Goal: Task Accomplishment & Management: Use online tool/utility

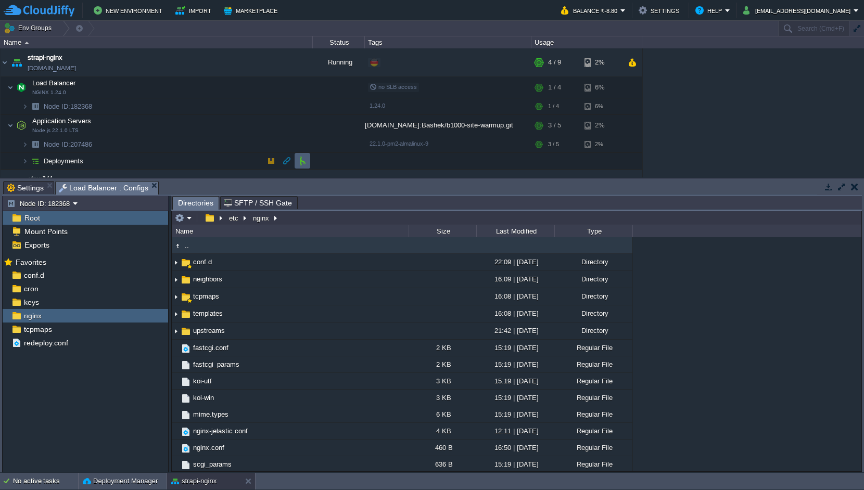
scroll to position [20, 0]
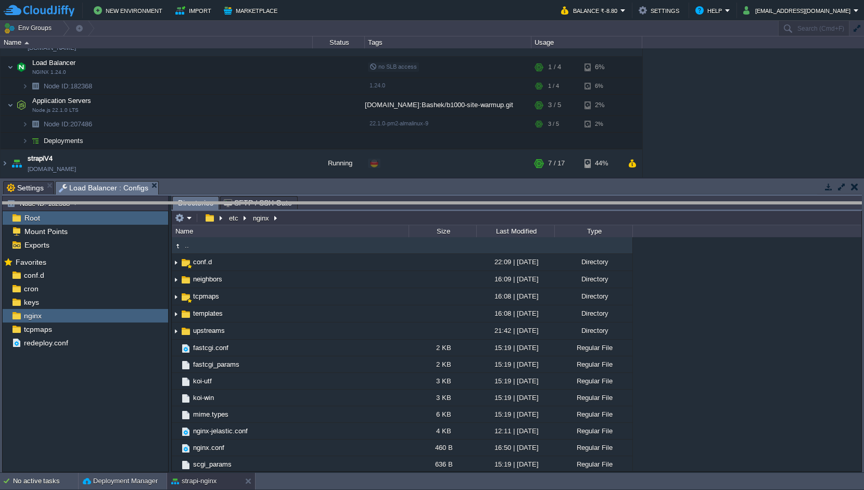
drag, startPoint x: 269, startPoint y: 187, endPoint x: 268, endPoint y: 233, distance: 45.8
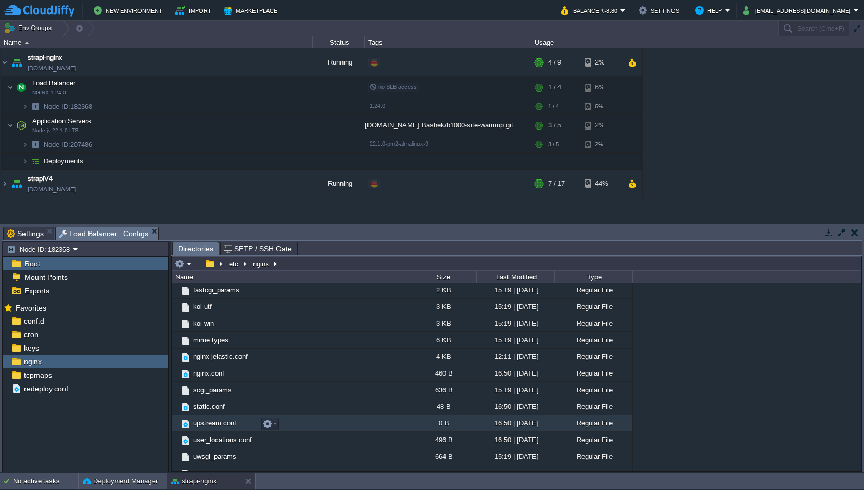
scroll to position [132, 0]
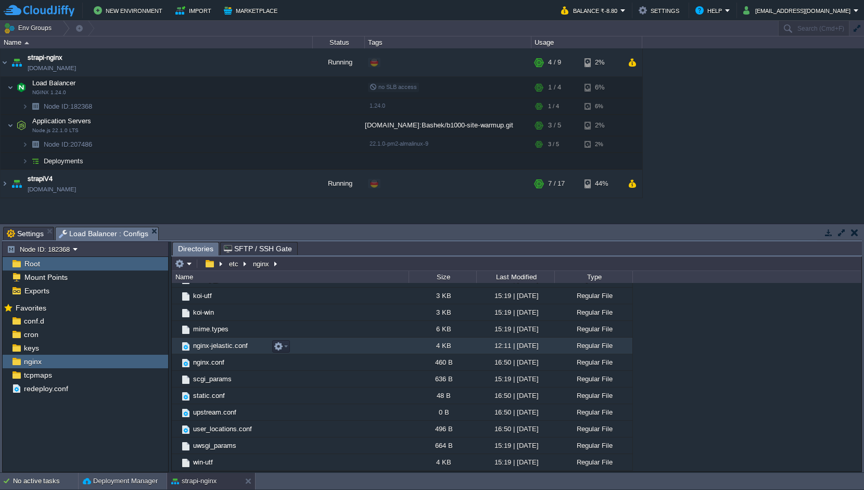
click at [306, 349] on td "nginx-jelastic.conf" at bounding box center [290, 346] width 237 height 17
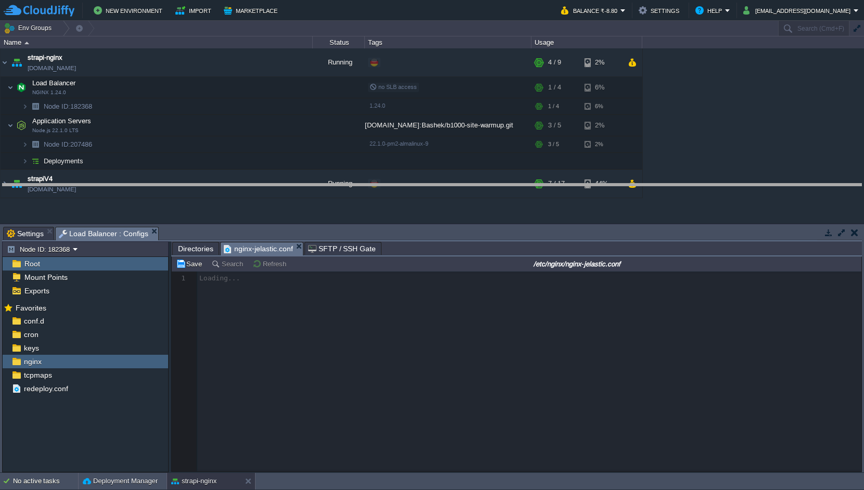
drag, startPoint x: 482, startPoint y: 235, endPoint x: 482, endPoint y: 211, distance: 23.9
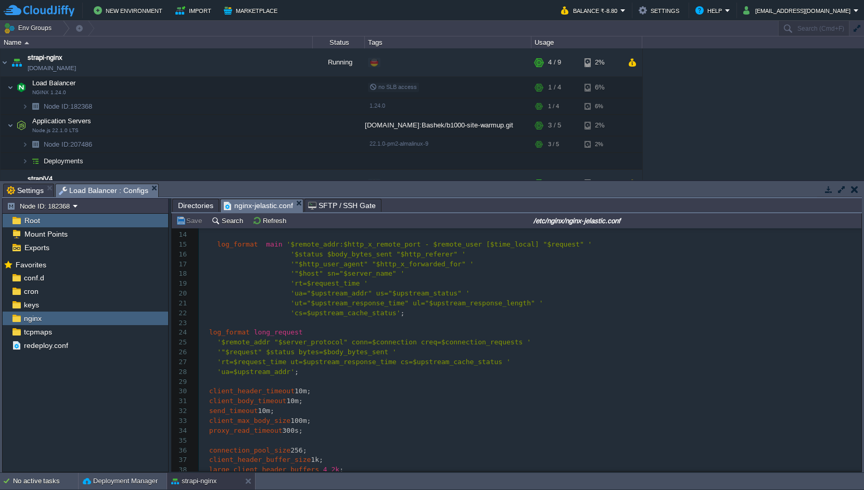
scroll to position [128, 0]
click at [279, 375] on div "116 1 ​ 2 ######## HTTP SECTION PROTOTYPE ######## 3 ​ 4 http { 5 server_tokens…" at bounding box center [530, 332] width 662 height 461
type textarea "'ua=$upstream_addr';"
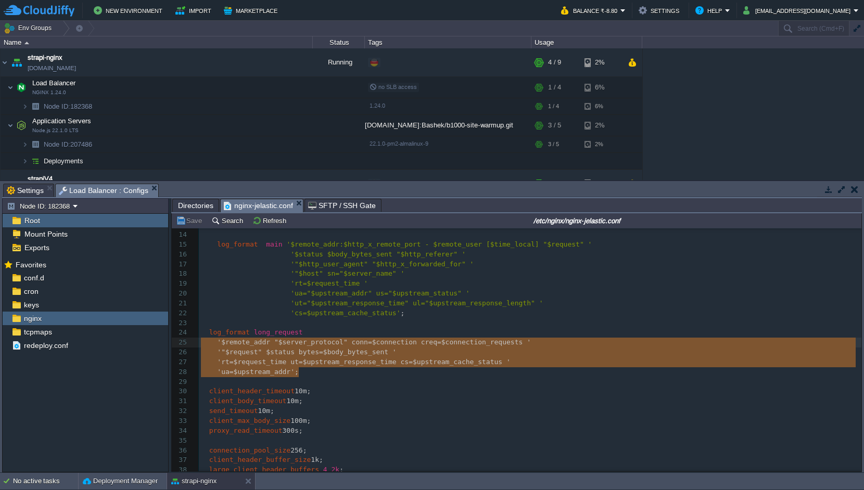
type textarea "log_format long_request '$remote_addr "$server_protocol" conn=$connection creq=…"
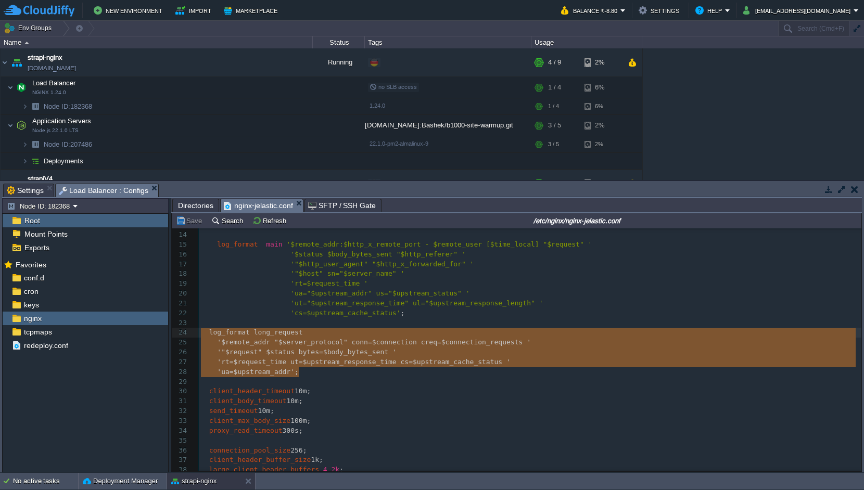
drag, startPoint x: 345, startPoint y: 376, endPoint x: 179, endPoint y: 332, distance: 171.2
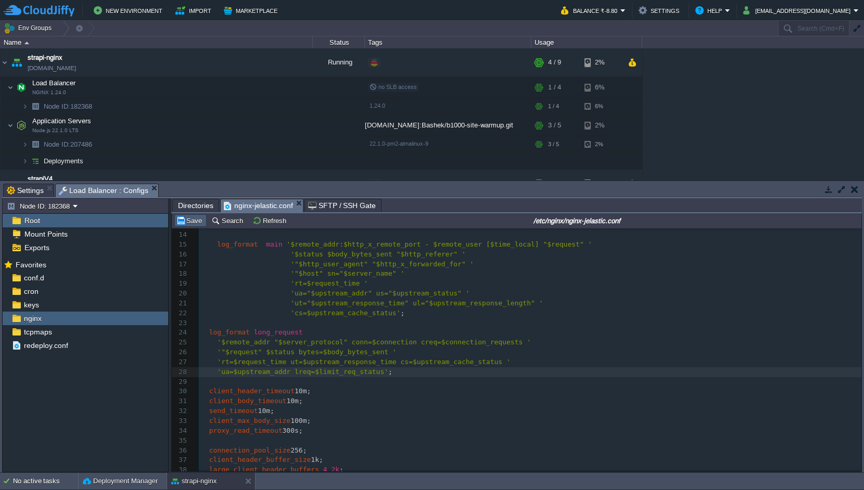
click at [195, 220] on button "Save" at bounding box center [190, 220] width 29 height 9
click at [203, 88] on button "button" at bounding box center [203, 87] width 9 height 9
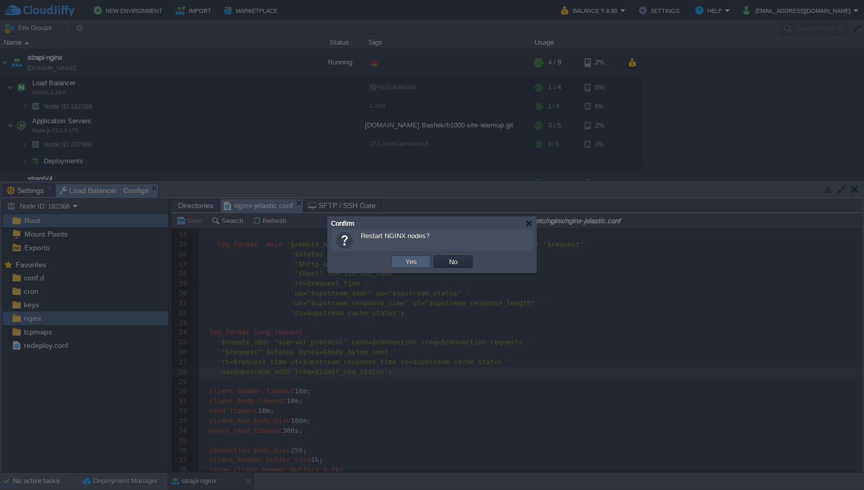
click at [395, 262] on td "Yes" at bounding box center [410, 261] width 39 height 12
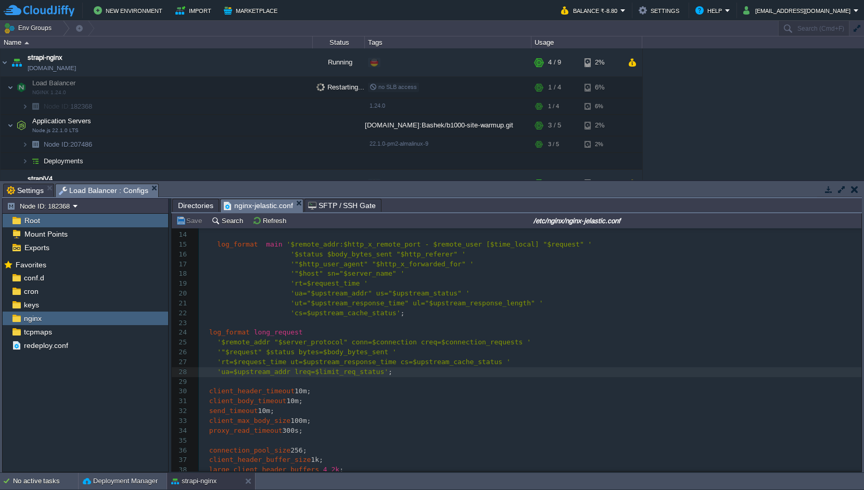
click at [678, 101] on div "strapi-nginx [DOMAIN_NAME] Running + Add to Env Group RAM 26% CPU 20% 4 / 9 2% …" at bounding box center [432, 114] width 864 height 132
click at [723, 100] on div "strapi-nginx [DOMAIN_NAME] Running + Add to Env Group RAM 26% CPU 20% 4 / 9 2% …" at bounding box center [432, 114] width 864 height 132
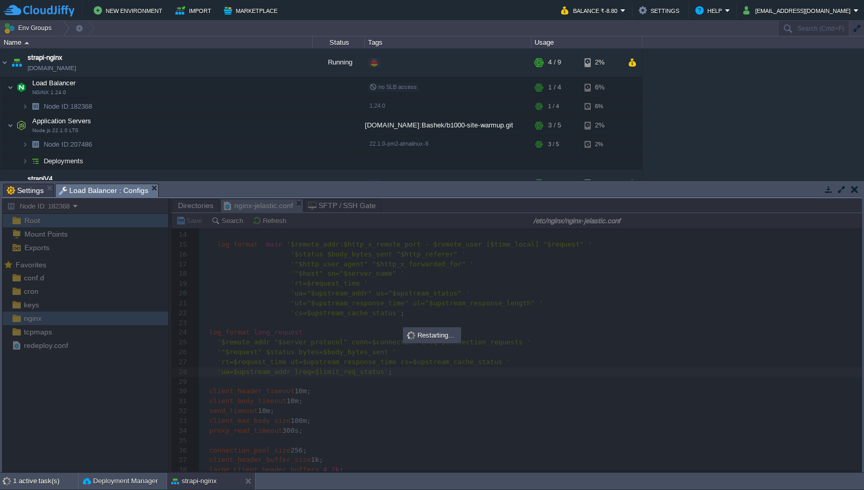
click at [724, 98] on div "strapi-nginx [DOMAIN_NAME] Running + Add to Env Group RAM 26% CPU 20% 4 / 9 2% …" at bounding box center [432, 114] width 864 height 132
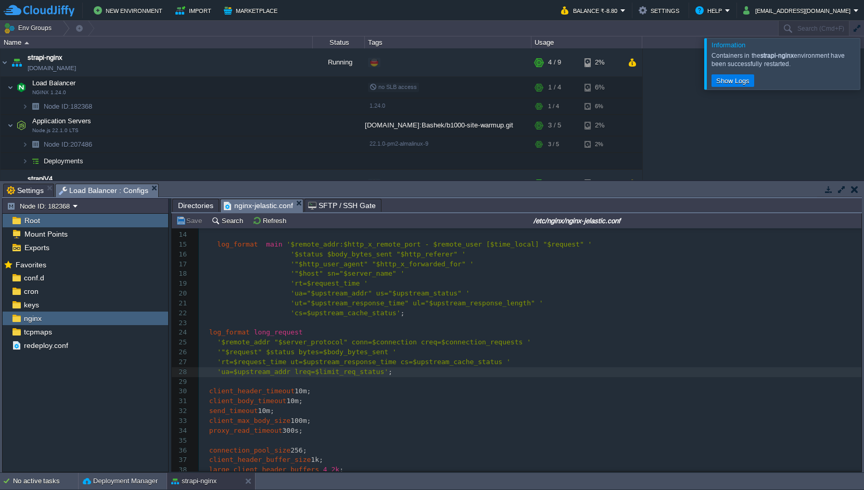
click at [863, 65] on div at bounding box center [876, 63] width 0 height 51
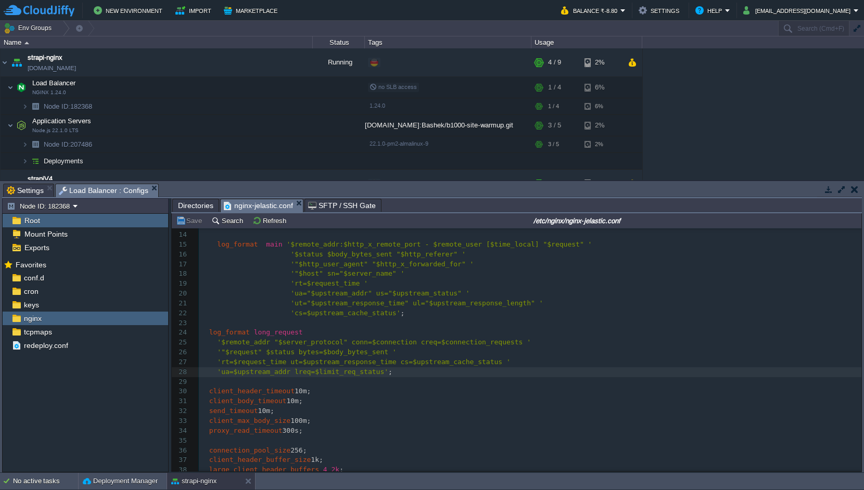
click at [700, 128] on div "strapi-nginx [DOMAIN_NAME] Running + Add to Env Group RAM 26% CPU 20% 4 / 9 2% …" at bounding box center [432, 114] width 864 height 132
